Goal: Ask a question: Seek information or help from site administrators or community

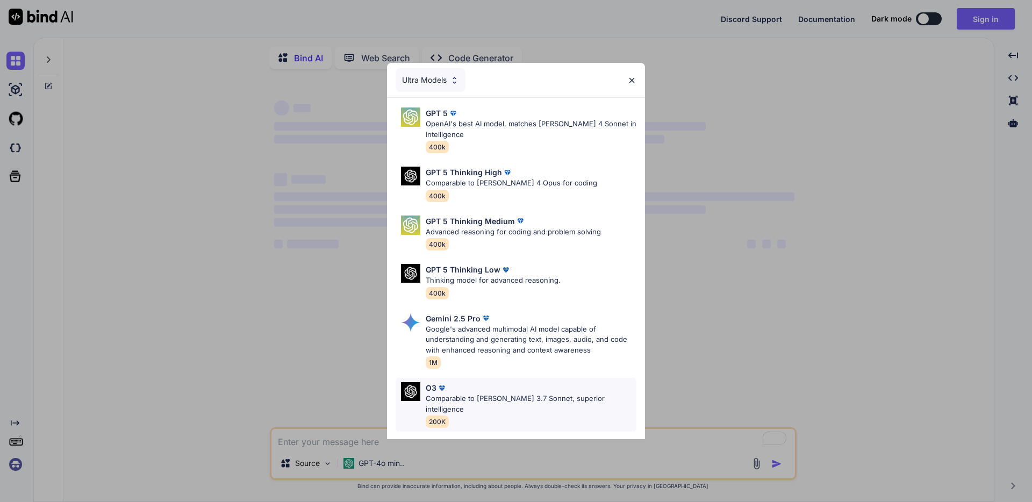
scroll to position [80, 0]
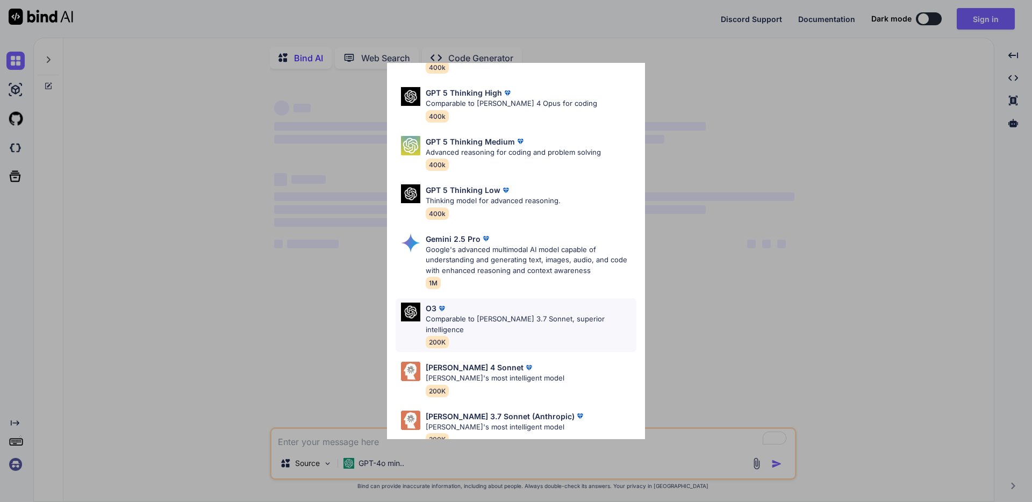
type textarea "x"
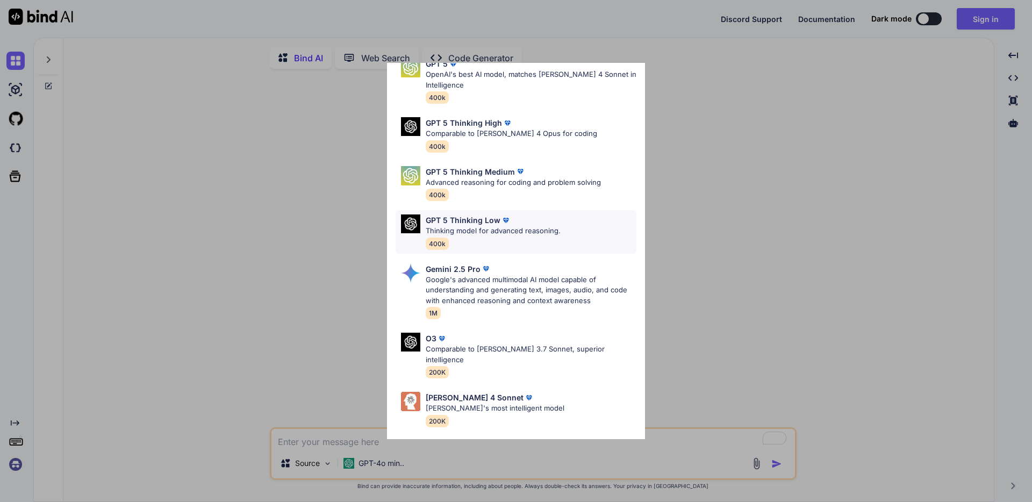
scroll to position [0, 0]
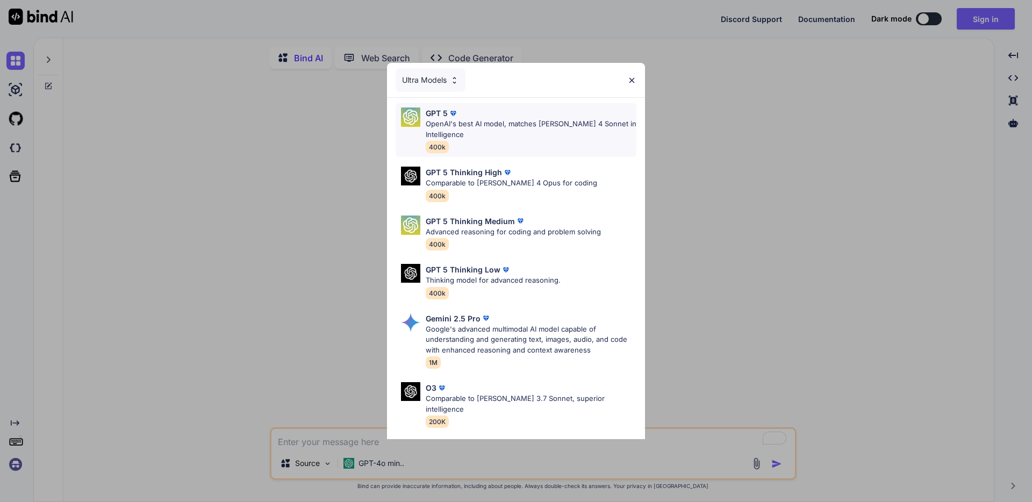
click at [494, 137] on p "OpenAI's best AI model, matches [PERSON_NAME] 4 Sonnet in Intelligence" at bounding box center [531, 129] width 211 height 21
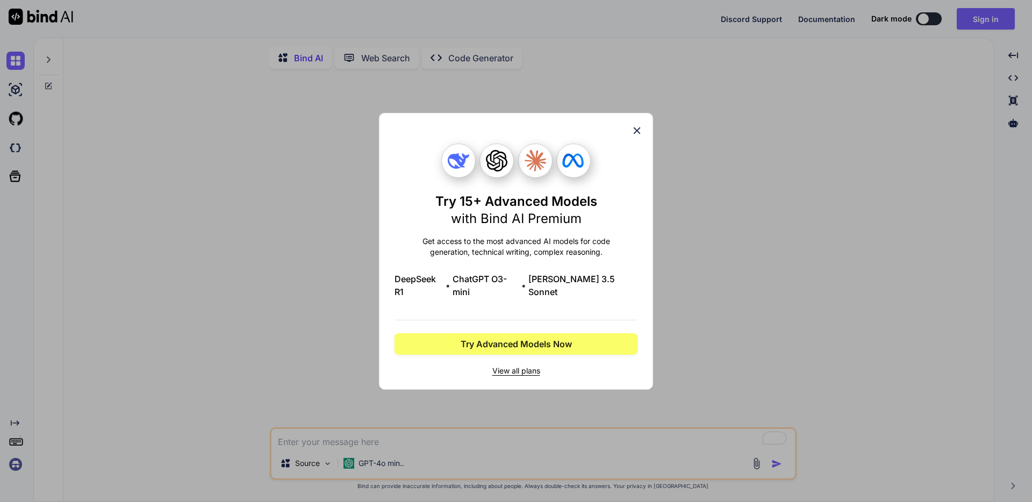
click at [632, 133] on icon at bounding box center [637, 131] width 12 height 12
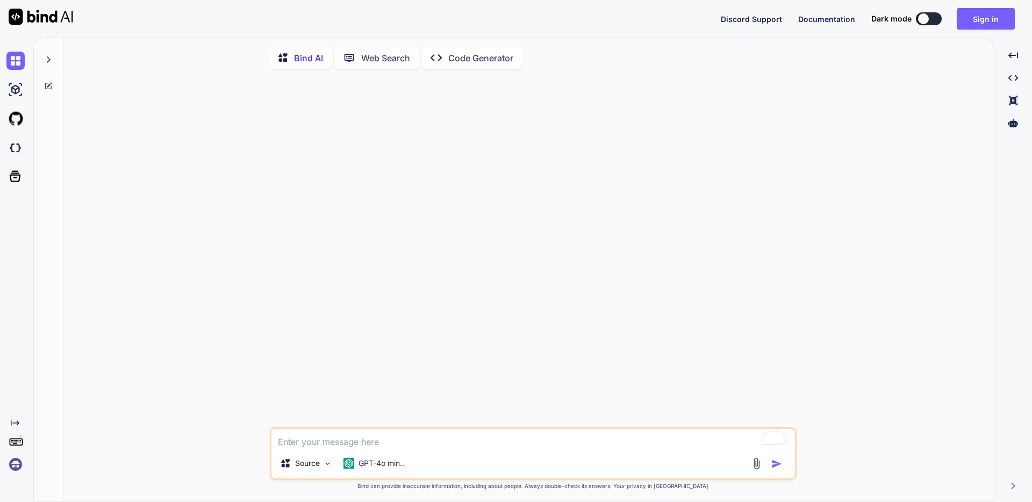
click at [306, 437] on textarea "To enrich screen reader interactions, please activate Accessibility in Grammarl…" at bounding box center [532, 438] width 523 height 19
type textarea "a"
type textarea "x"
type textarea "ar"
type textarea "x"
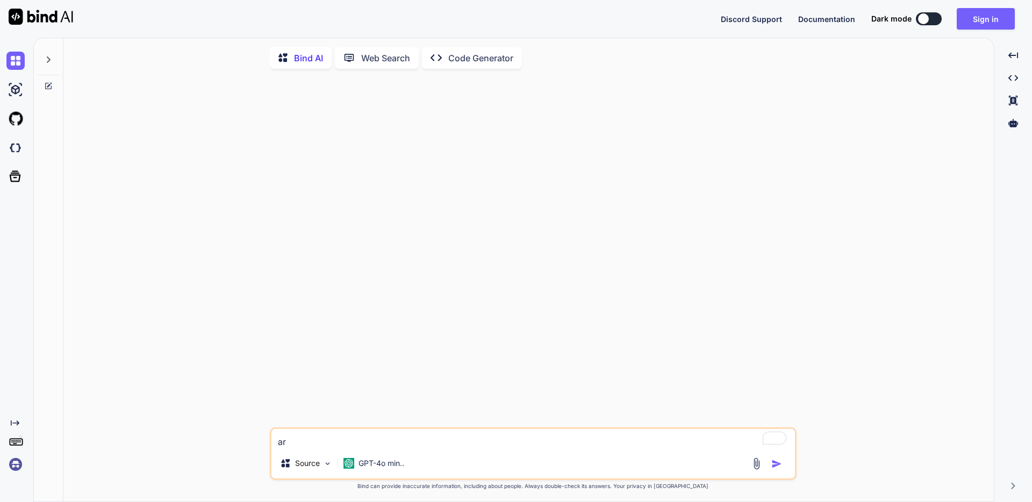
type textarea "are"
type textarea "x"
type textarea "are"
type textarea "x"
type textarea "are y"
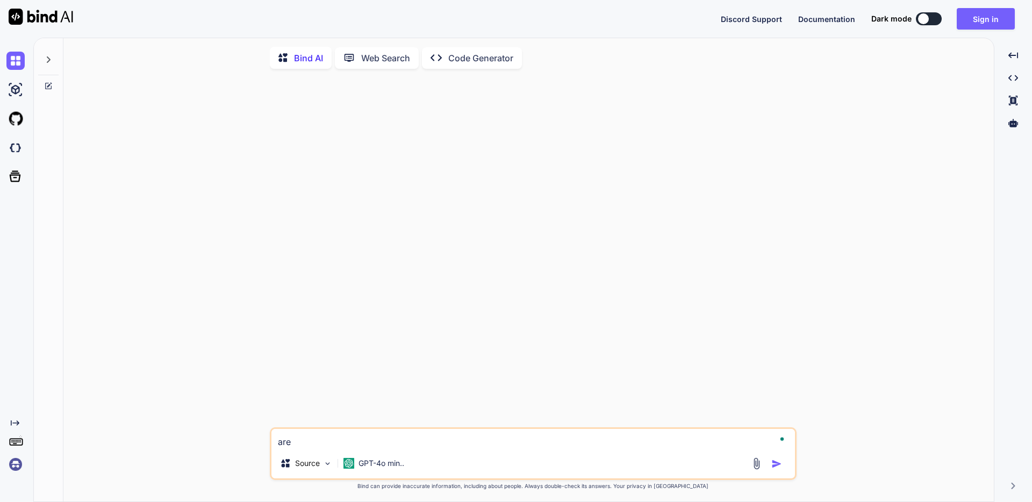
type textarea "x"
type textarea "are yo"
type textarea "x"
type textarea "are you"
type textarea "x"
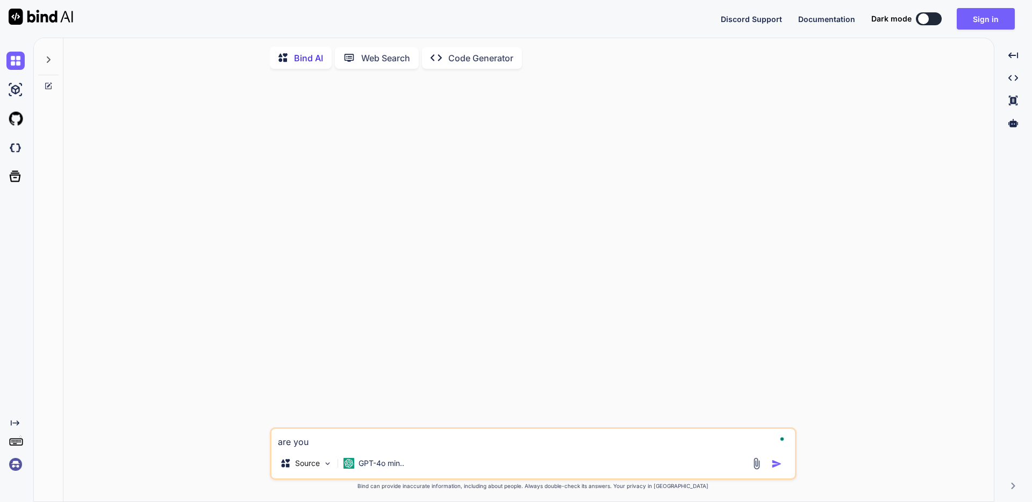
type textarea "are you"
type textarea "x"
type textarea "are you a"
type textarea "x"
type textarea "are you ab"
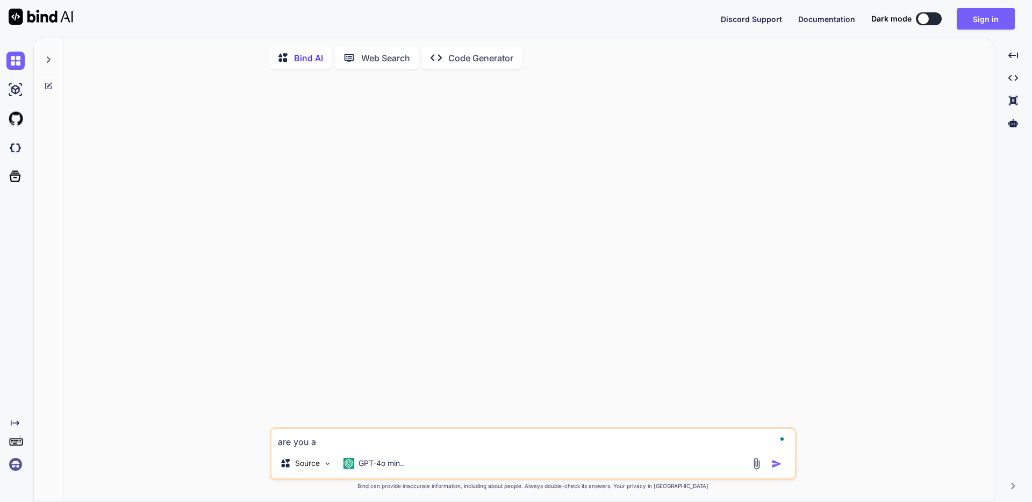
type textarea "x"
type textarea "are you abl"
type textarea "x"
type textarea "are you able"
type textarea "x"
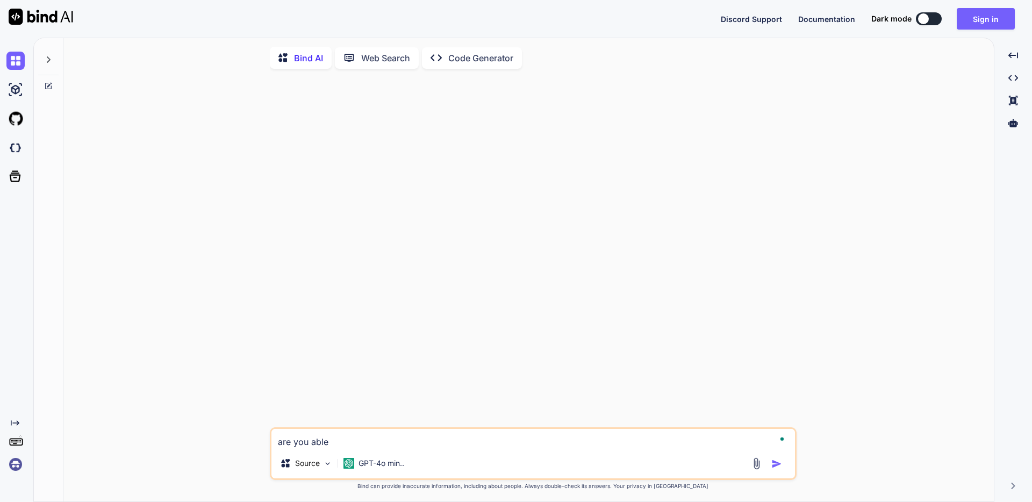
type textarea "are you able"
type textarea "x"
type textarea "are you able t"
type textarea "x"
type textarea "are you able to"
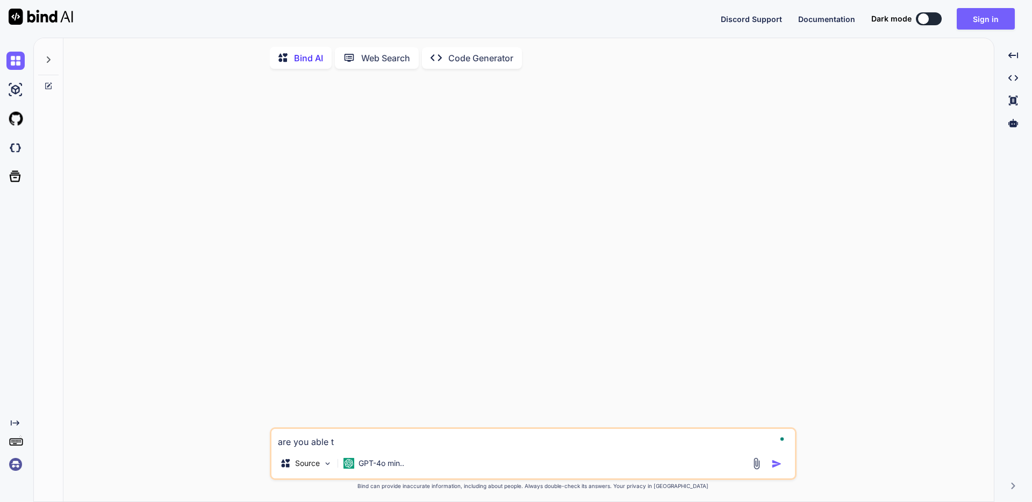
type textarea "x"
type textarea "are you able to"
type textarea "x"
type textarea "are you able to l"
type textarea "x"
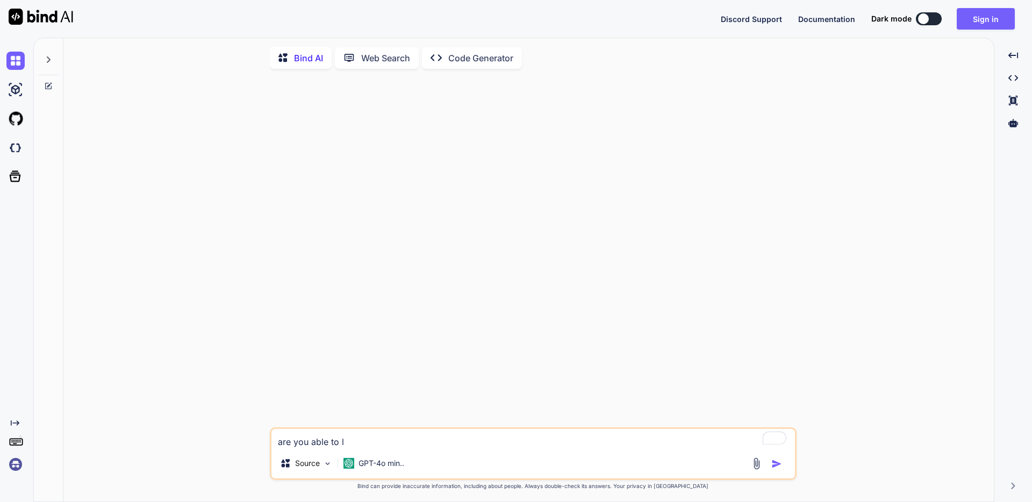
type textarea "are you able to lo"
type textarea "x"
type textarea "are you able to loa"
type textarea "x"
type textarea "are you able to load"
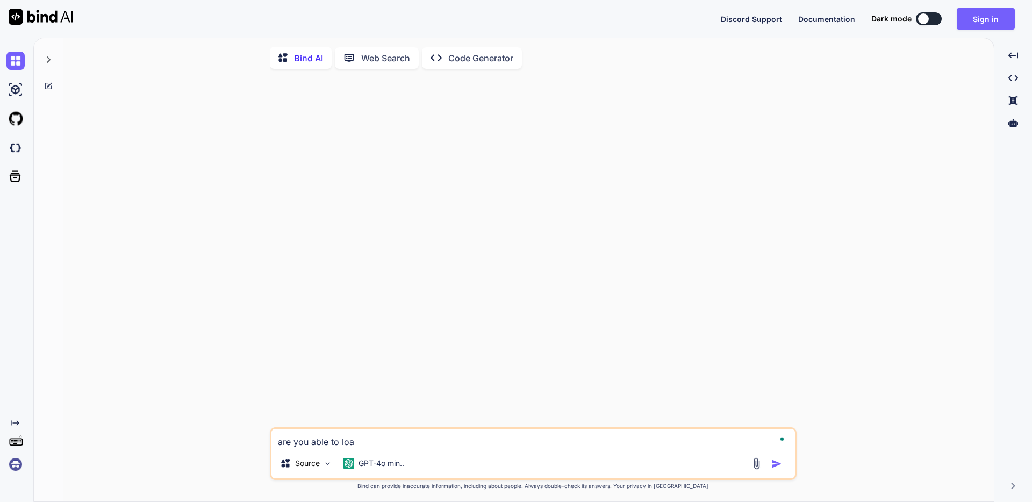
type textarea "x"
type textarea "are you able to load"
type textarea "x"
type textarea "are you able to load s"
type textarea "x"
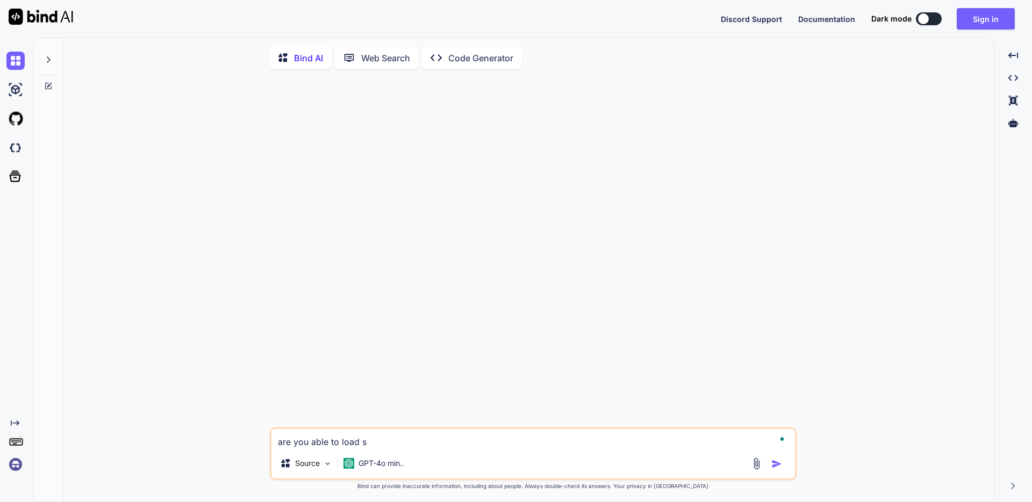
type textarea "are you able to load sh"
type textarea "x"
type textarea "are you able to load sho"
type textarea "x"
type textarea "are you able to load shop"
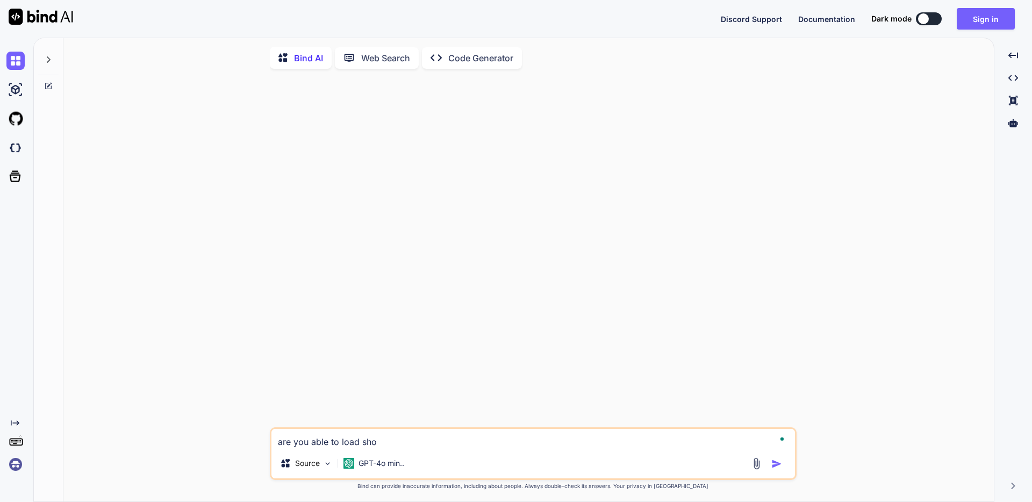
type textarea "x"
type textarea "are you able to load shopi"
type textarea "x"
type textarea "are you able to load shopif"
type textarea "x"
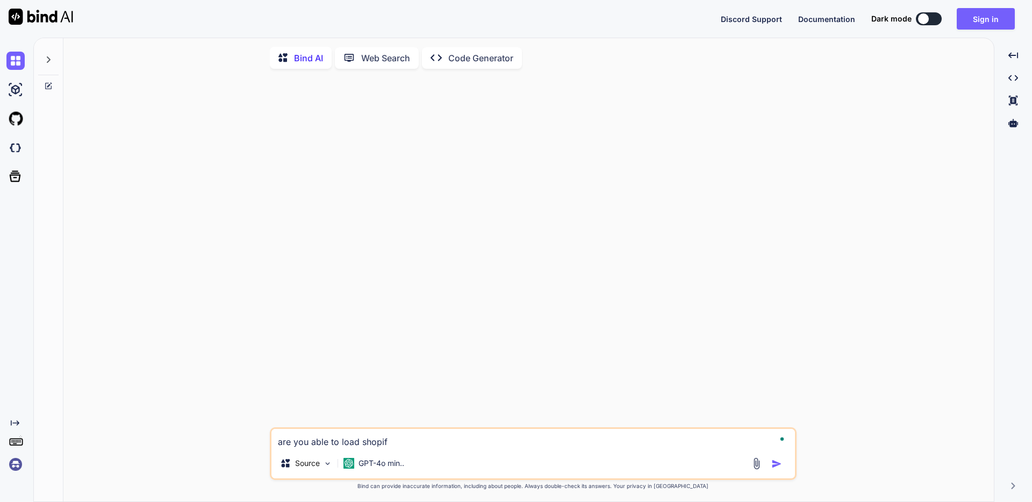
type textarea "are you able to load shopify"
type textarea "x"
type textarea "are you able to load shopify"
type textarea "x"
type textarea "are you able to load shopify c"
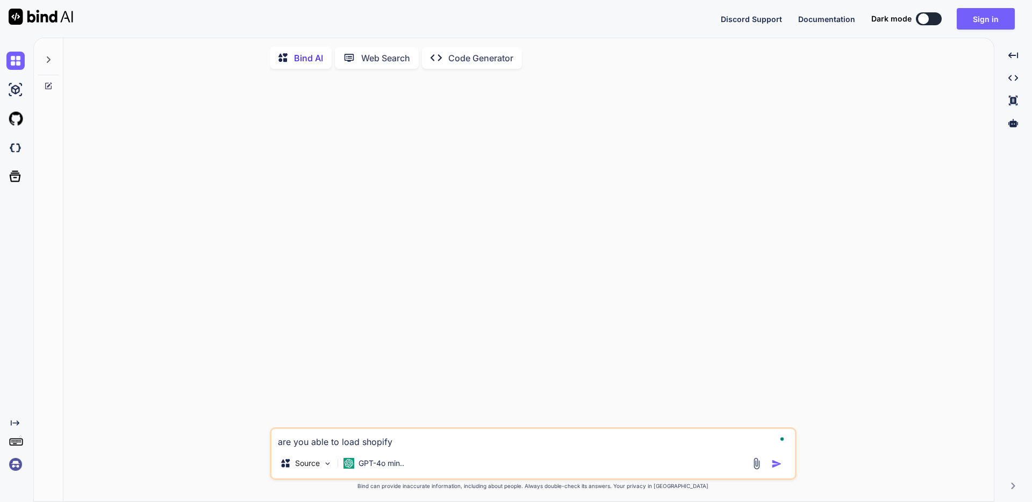
type textarea "x"
type textarea "are you able to load shopify cl"
type textarea "x"
type textarea "are you able to load shopify clu"
type textarea "x"
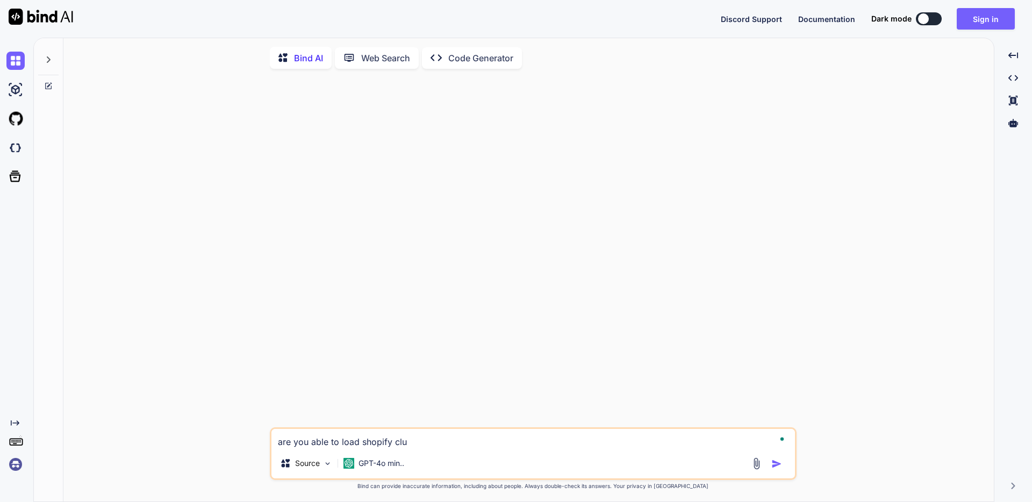
type textarea "are you able to load shopify clu"
type textarea "x"
type textarea "are you able to load shopify clu a"
type textarea "x"
type textarea "are you able to load shopify clu an"
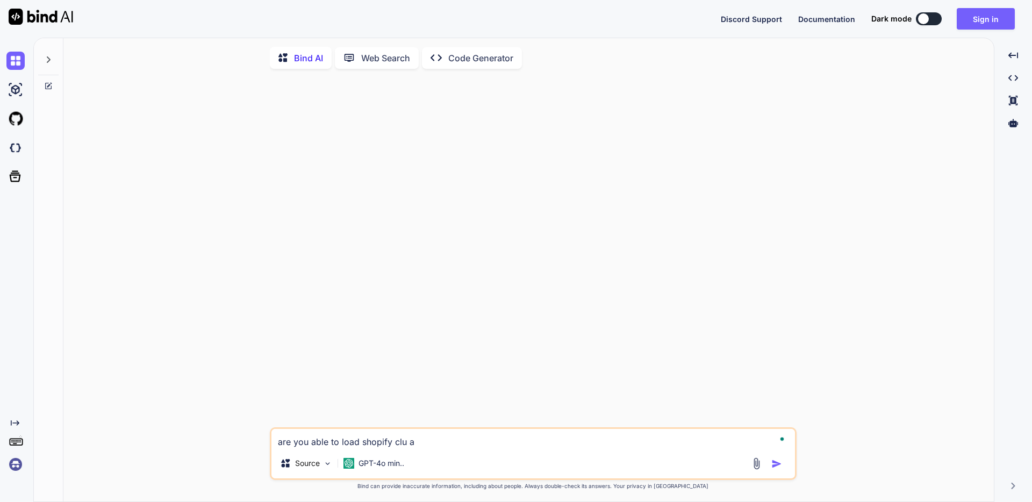
type textarea "x"
type textarea "are you able to load shopify clu and"
type textarea "x"
type textarea "are you able to load shopify clu and"
type textarea "x"
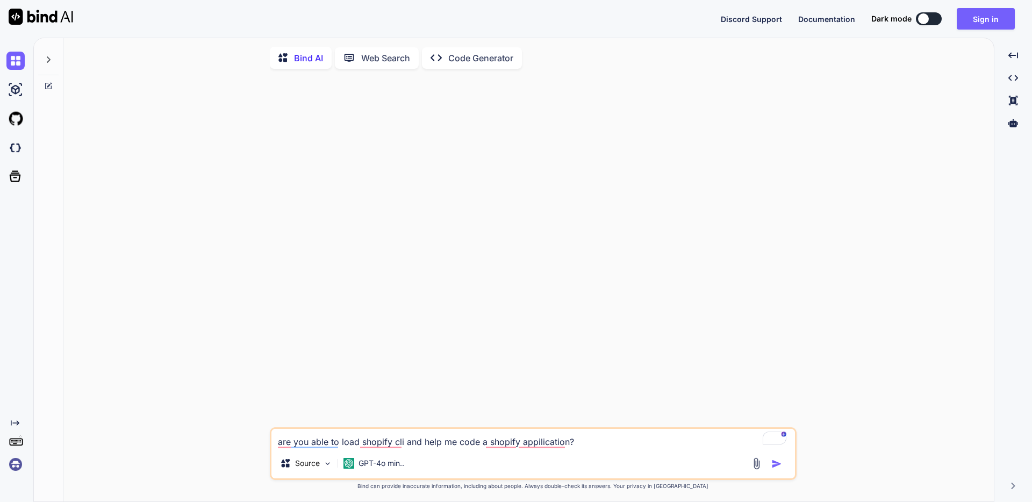
type textarea "are you able to load shopify cli and help me code a shopify appilication?"
click at [769, 466] on div at bounding box center [768, 463] width 36 height 12
click at [773, 467] on img "button" at bounding box center [776, 463] width 11 height 11
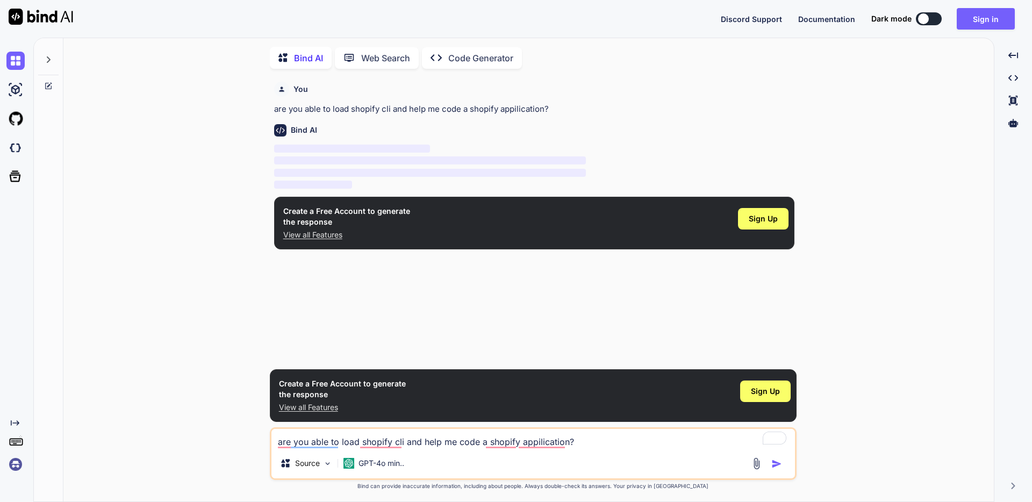
scroll to position [4, 0]
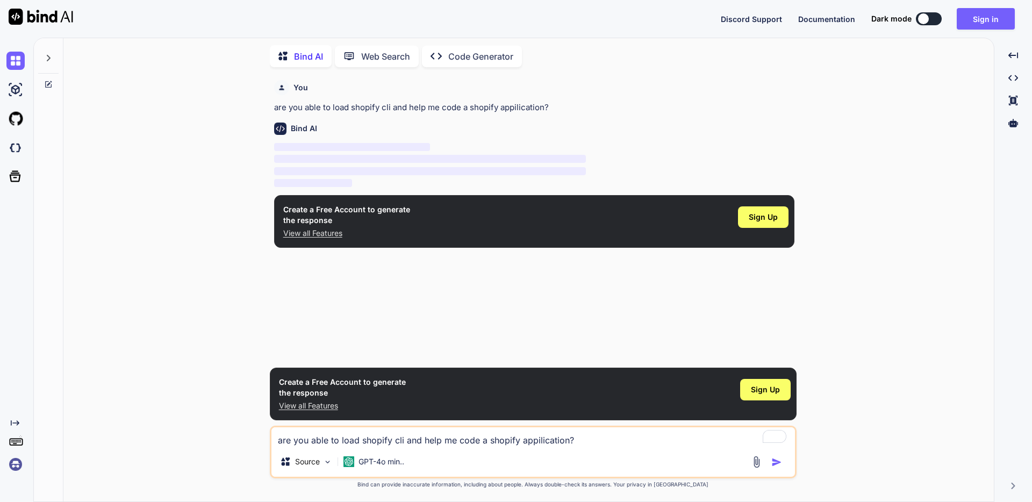
click at [185, 189] on div "You are you able to load shopify cli and help me code a shopify appilication? B…" at bounding box center [533, 289] width 922 height 426
